Goal: Navigation & Orientation: Find specific page/section

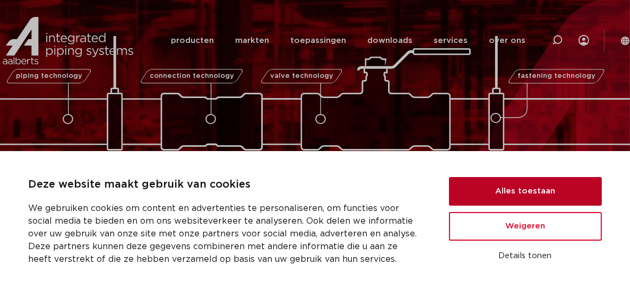
click at [540, 194] on button "Alles toestaan" at bounding box center [525, 191] width 153 height 29
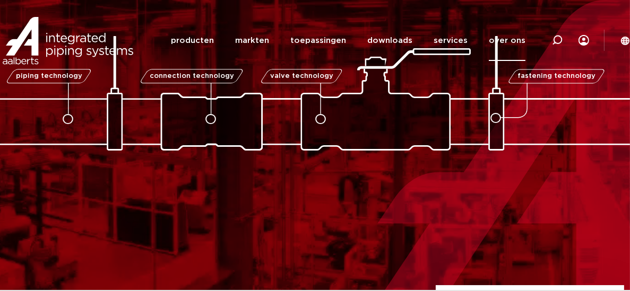
click at [515, 42] on link "over ons" at bounding box center [507, 40] width 37 height 41
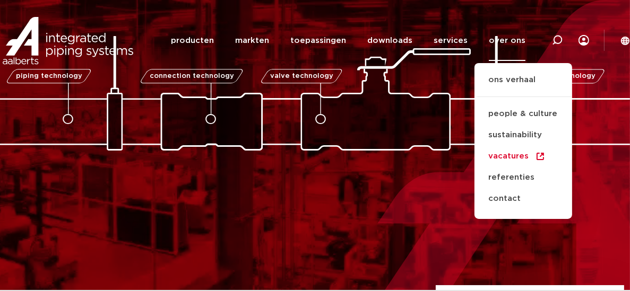
click at [497, 153] on link "vacatures" at bounding box center [523, 156] width 98 height 21
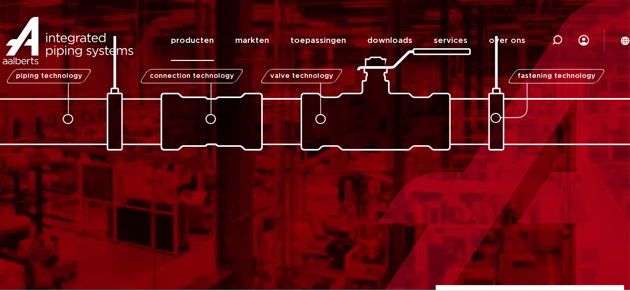
click at [209, 43] on link "producten" at bounding box center [192, 40] width 43 height 41
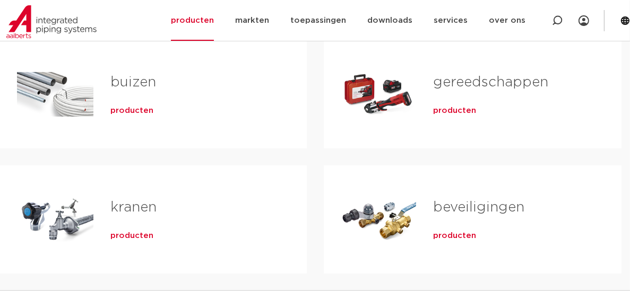
scroll to position [318, 0]
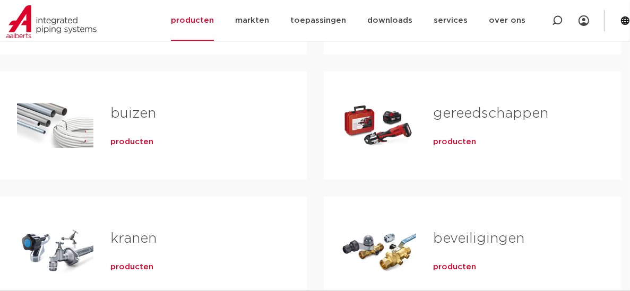
click at [455, 142] on span "producten" at bounding box center [454, 142] width 43 height 11
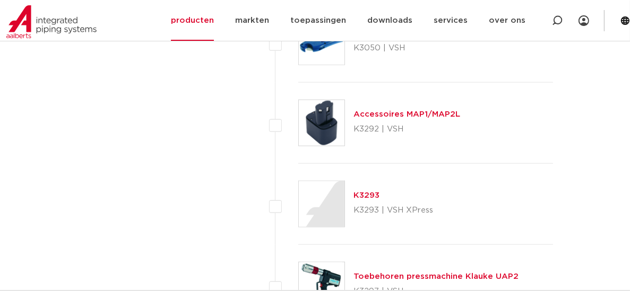
scroll to position [1326, 0]
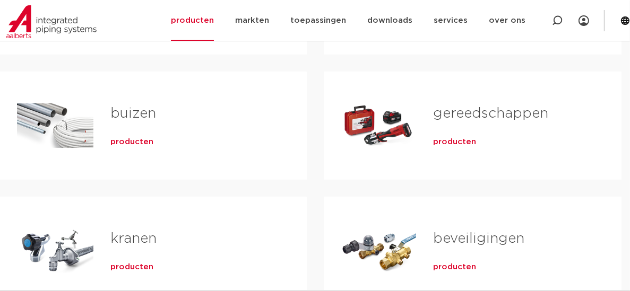
click at [136, 139] on span "producten" at bounding box center [131, 142] width 43 height 11
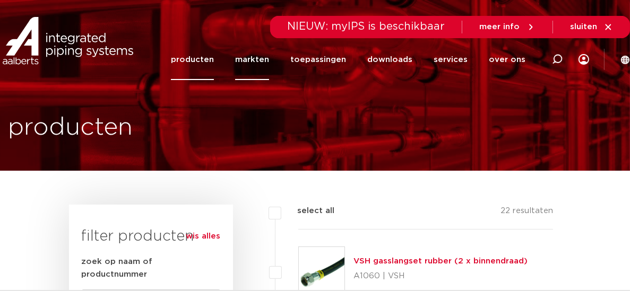
click at [249, 64] on link "markten" at bounding box center [252, 59] width 34 height 41
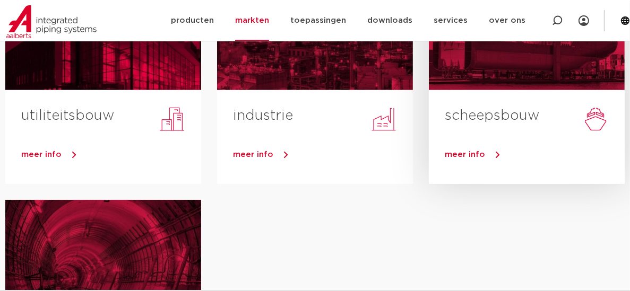
scroll to position [424, 0]
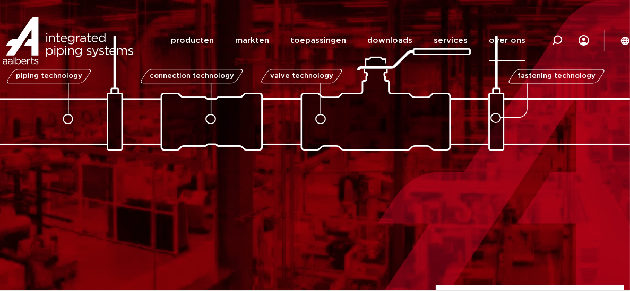
click at [500, 40] on link "over ons" at bounding box center [507, 40] width 37 height 41
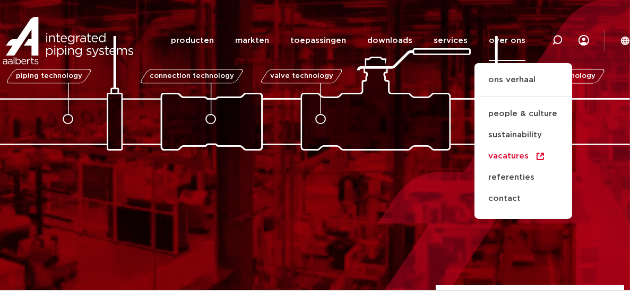
click at [528, 158] on link "vacatures" at bounding box center [523, 156] width 98 height 21
